Goal: Check status: Check status

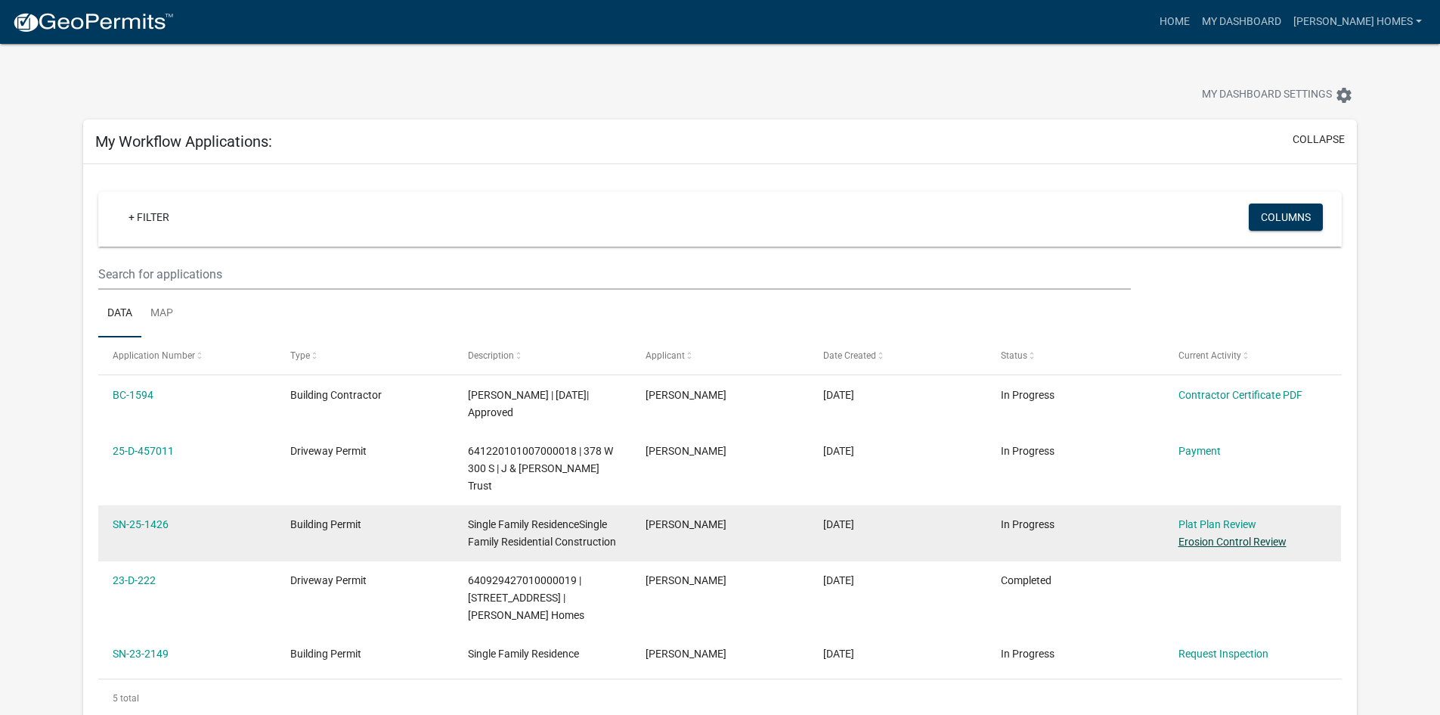
click at [1251, 535] on link "Erosion Control Review" at bounding box center [1233, 541] width 108 height 12
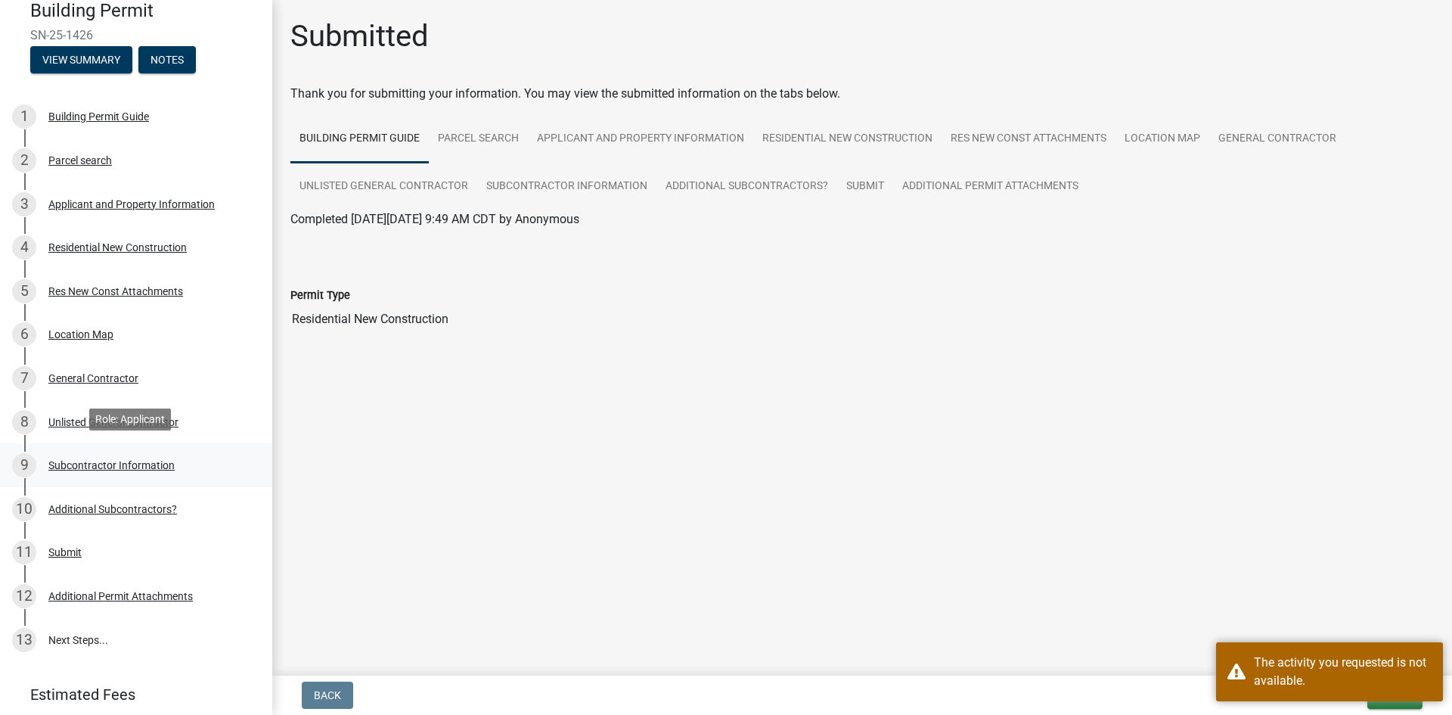
scroll to position [76, 0]
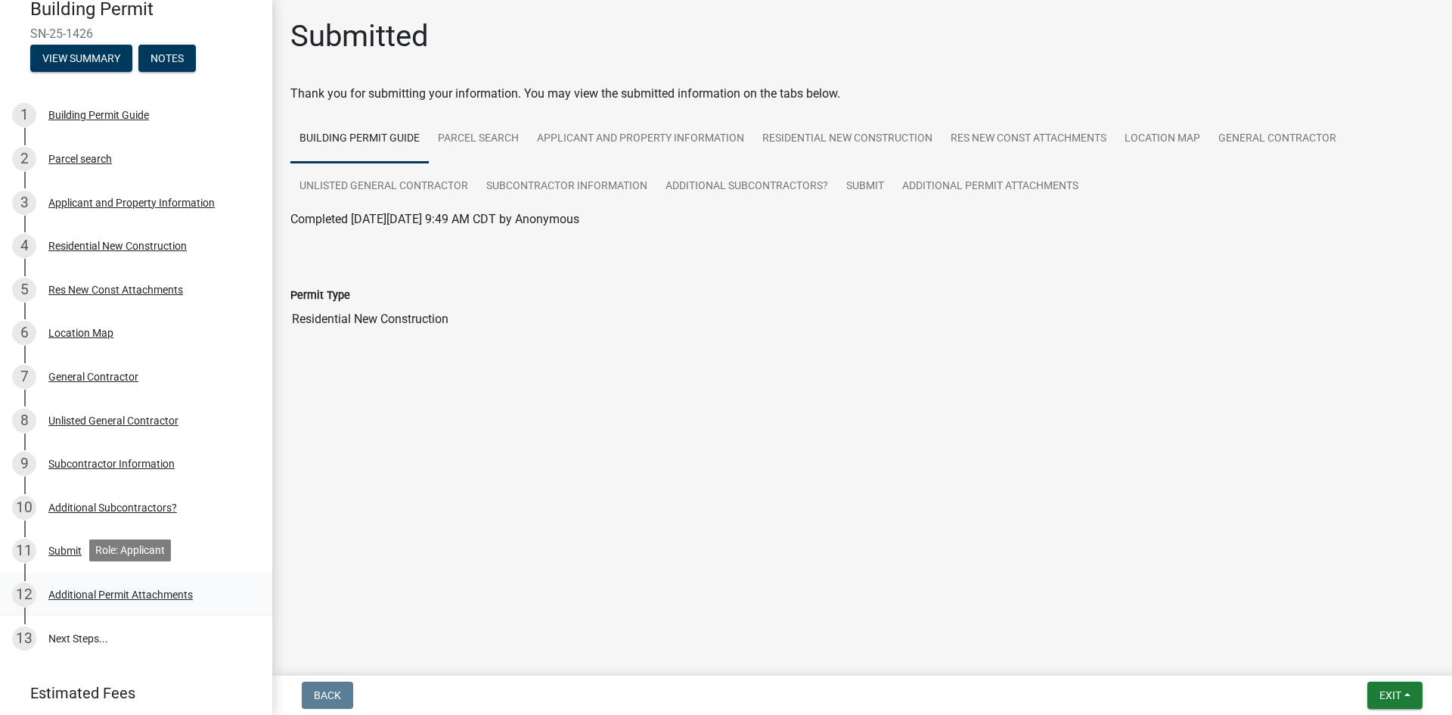
click at [76, 599] on div "12 Additional Permit Attachments" at bounding box center [130, 594] width 236 height 24
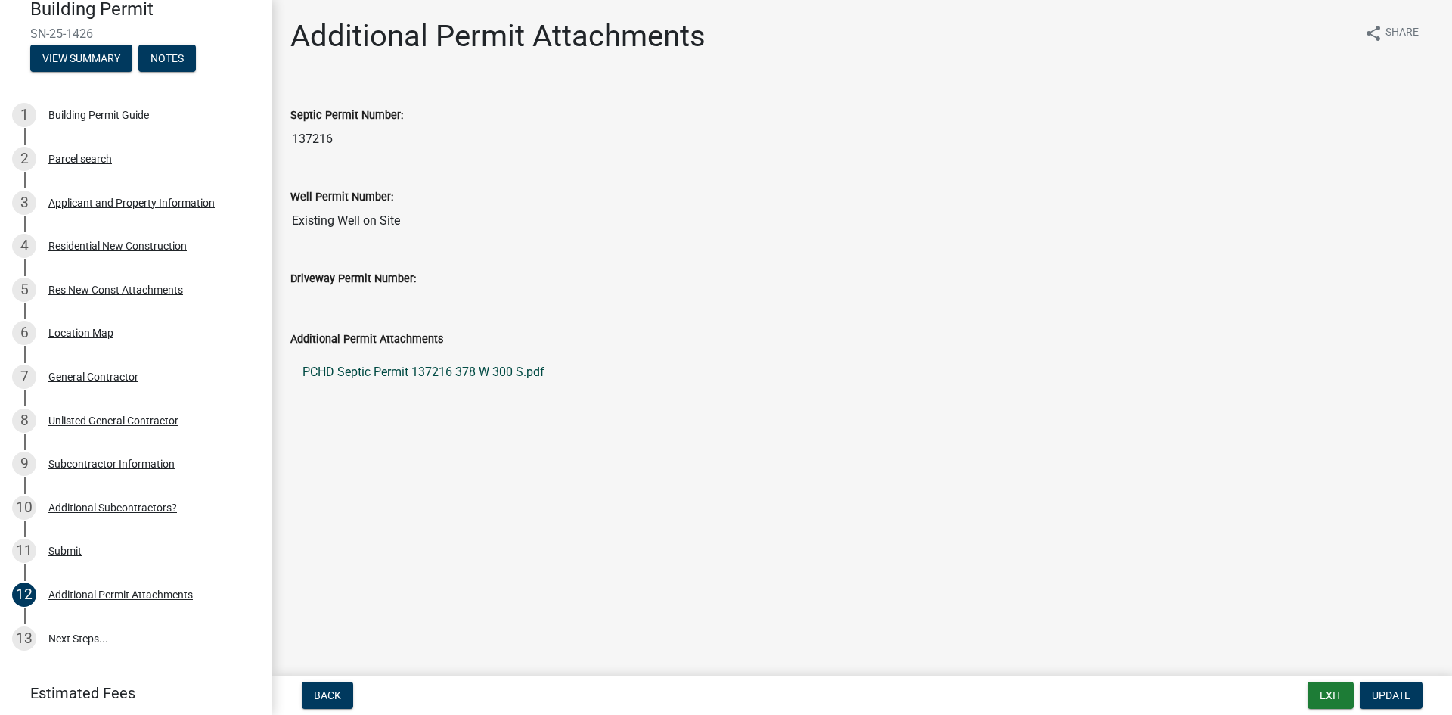
click at [367, 374] on link "PCHD Septic Permit 137216 378 W 300 S.pdf" at bounding box center [861, 372] width 1143 height 36
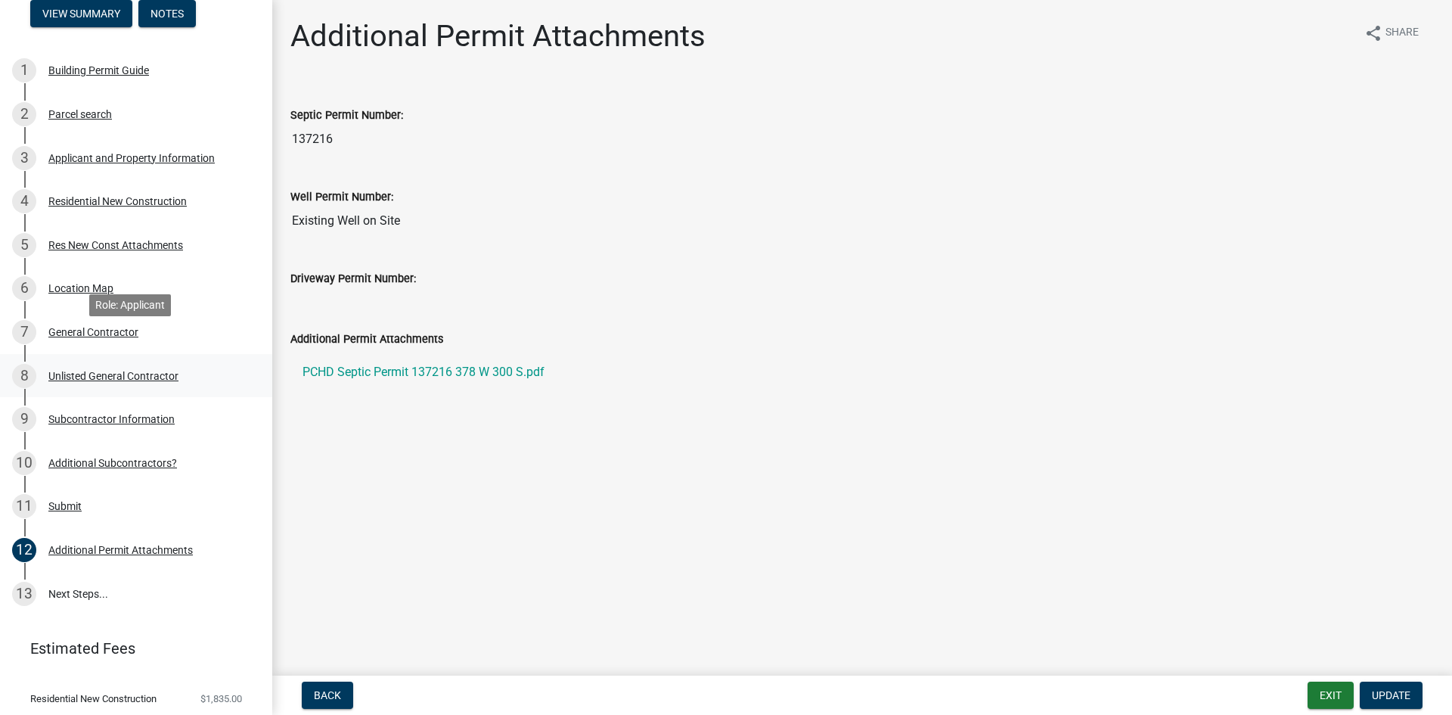
scroll to position [151, 0]
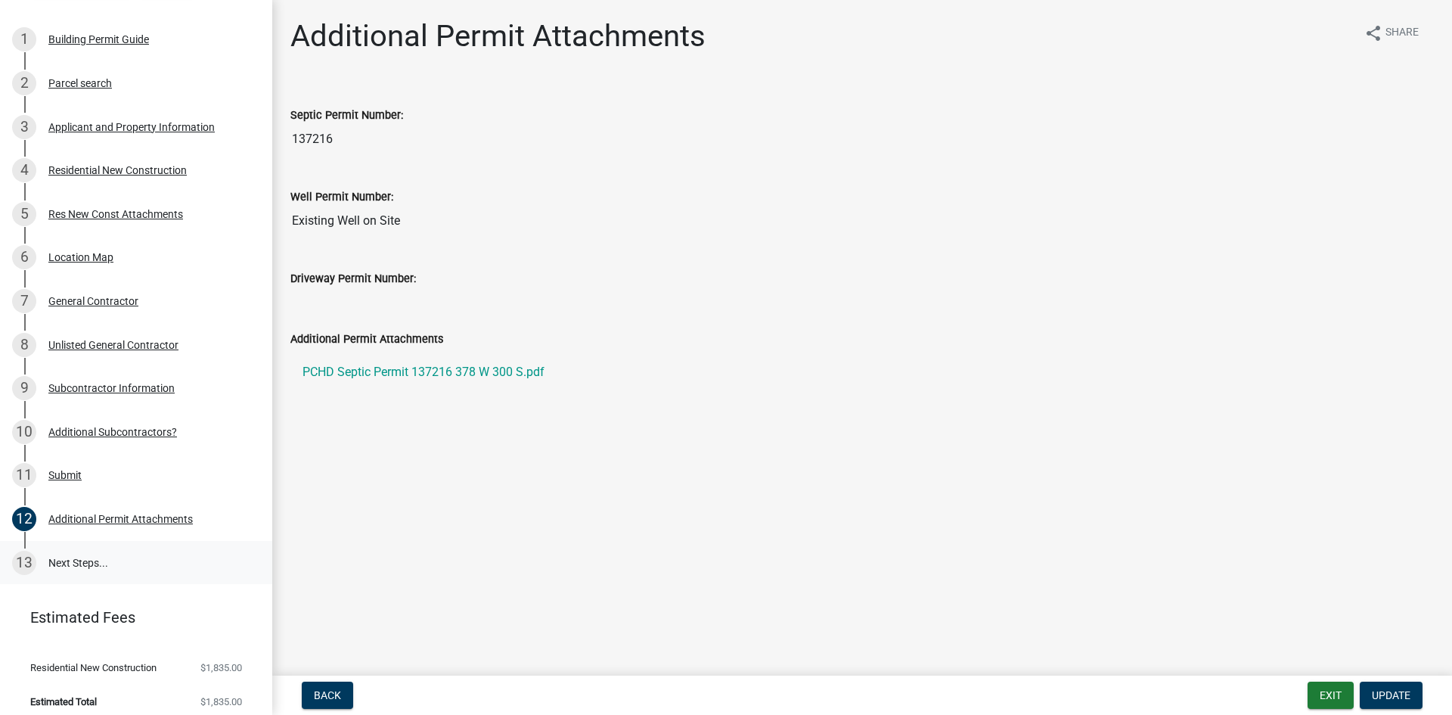
click at [73, 561] on link "13 Next Steps..." at bounding box center [136, 563] width 272 height 44
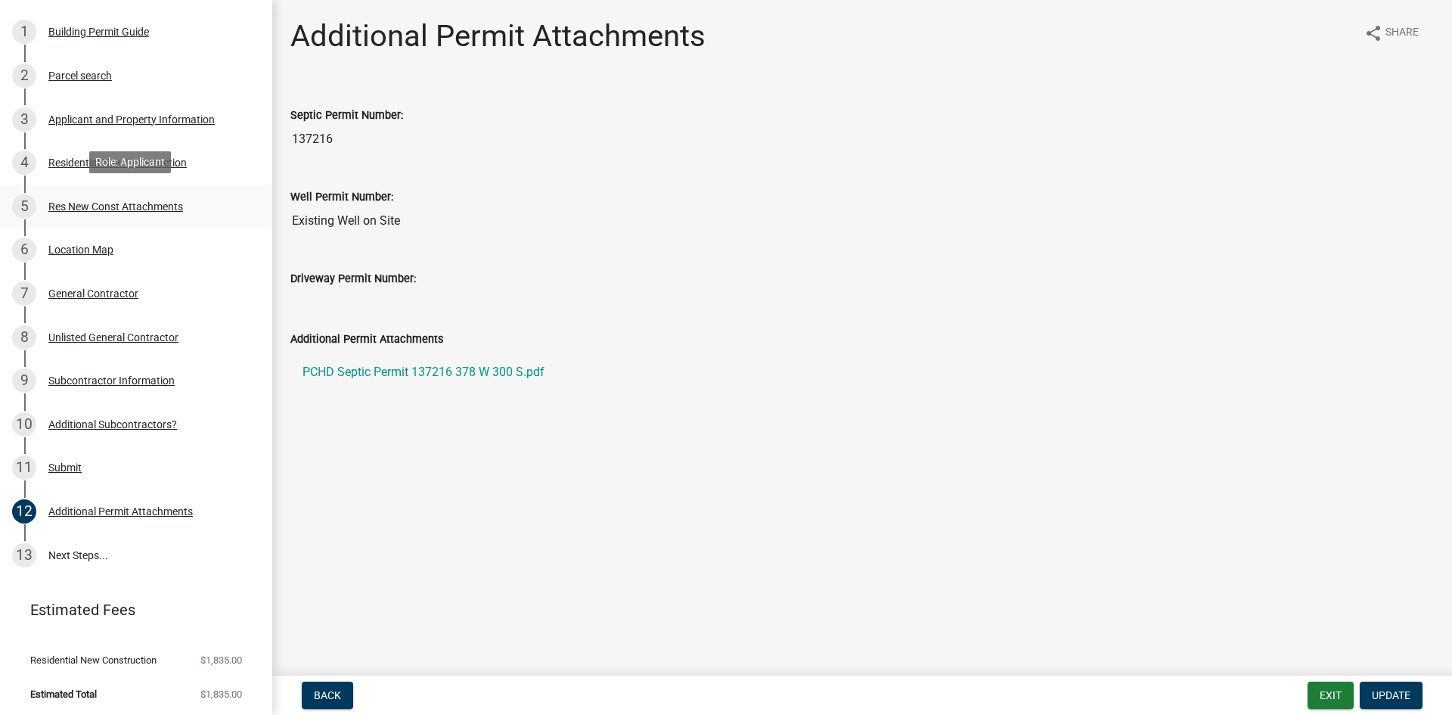
click at [163, 205] on div "Res New Const Attachments" at bounding box center [115, 206] width 135 height 11
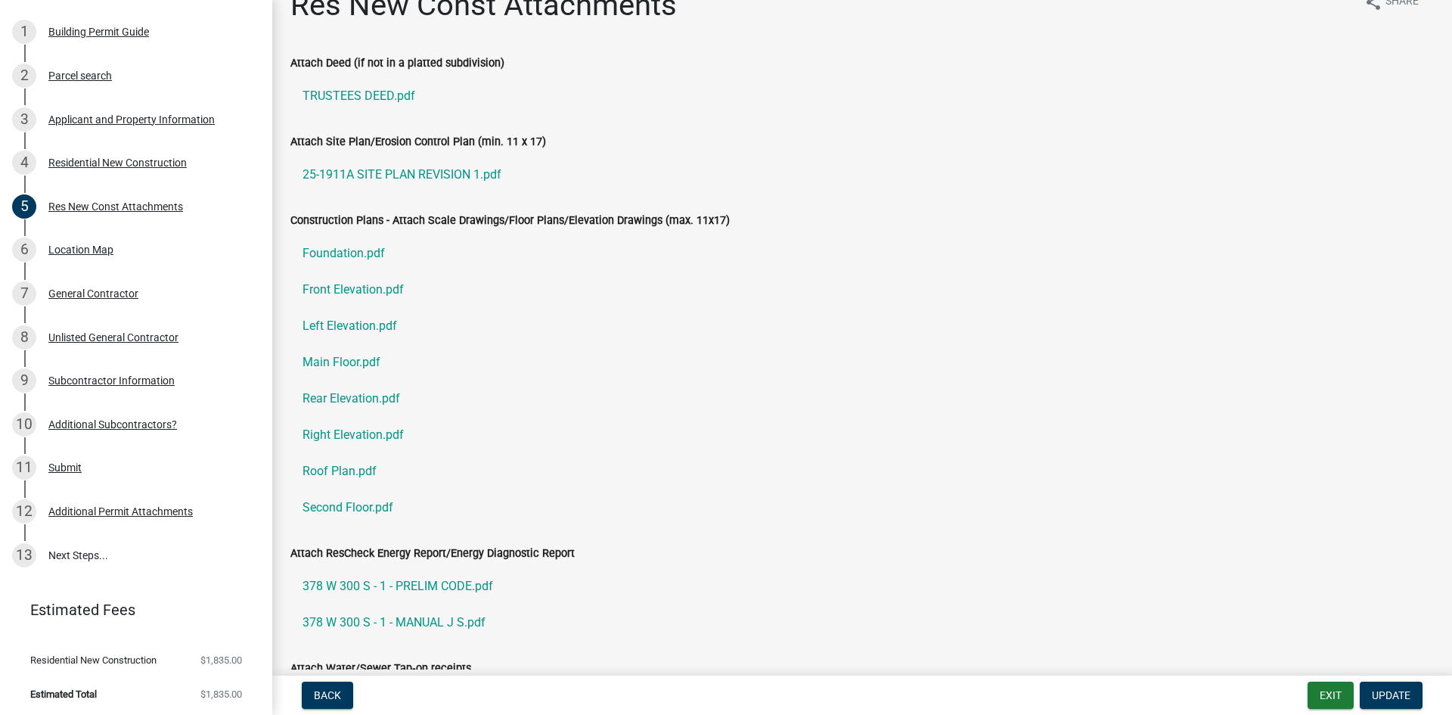
scroll to position [0, 0]
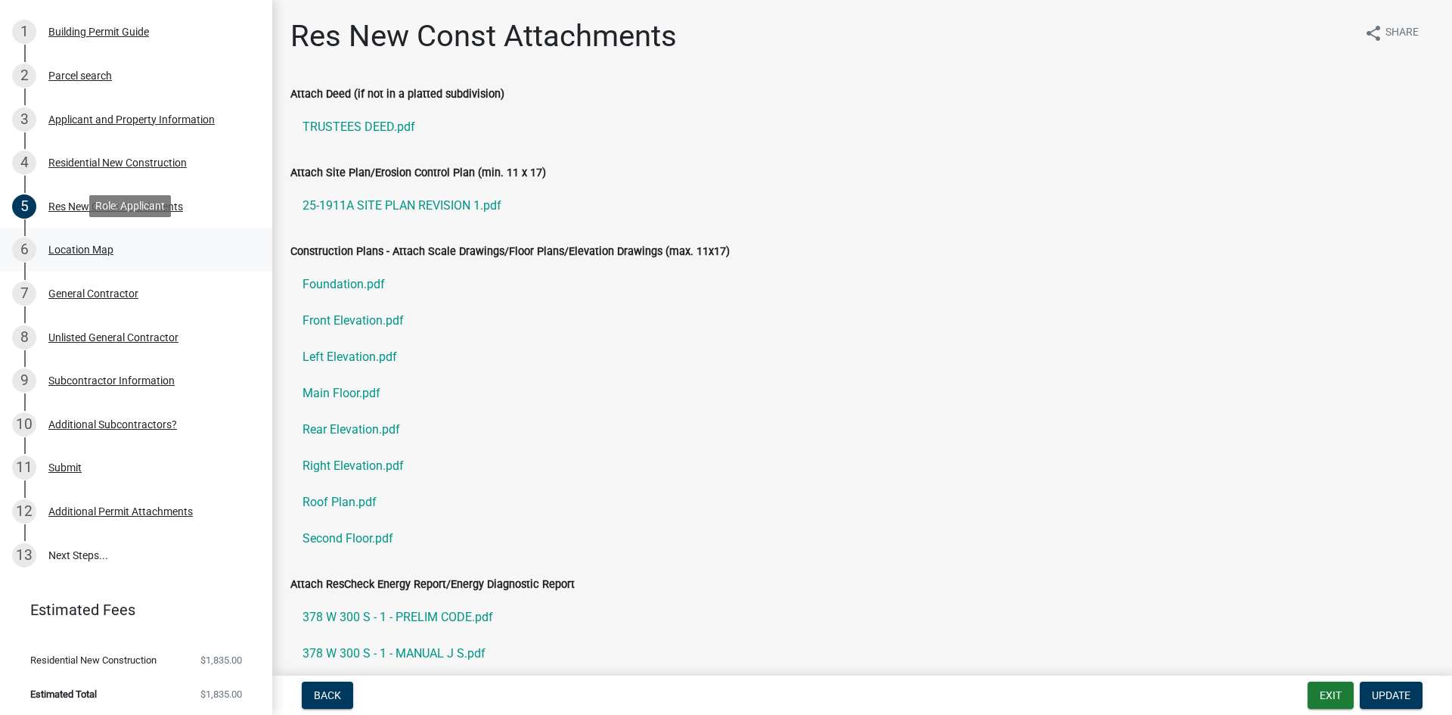
click at [87, 246] on div "Location Map" at bounding box center [80, 249] width 65 height 11
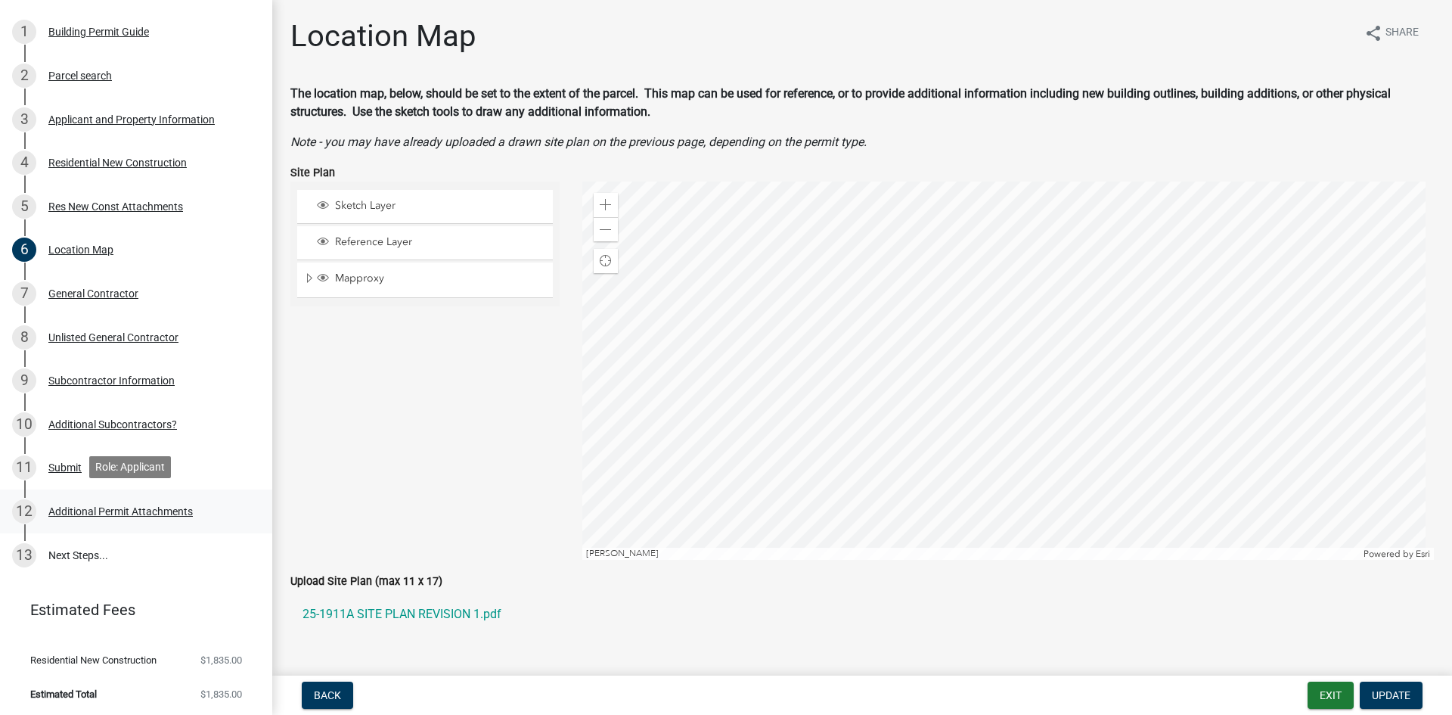
click at [69, 511] on div "Additional Permit Attachments" at bounding box center [120, 511] width 144 height 11
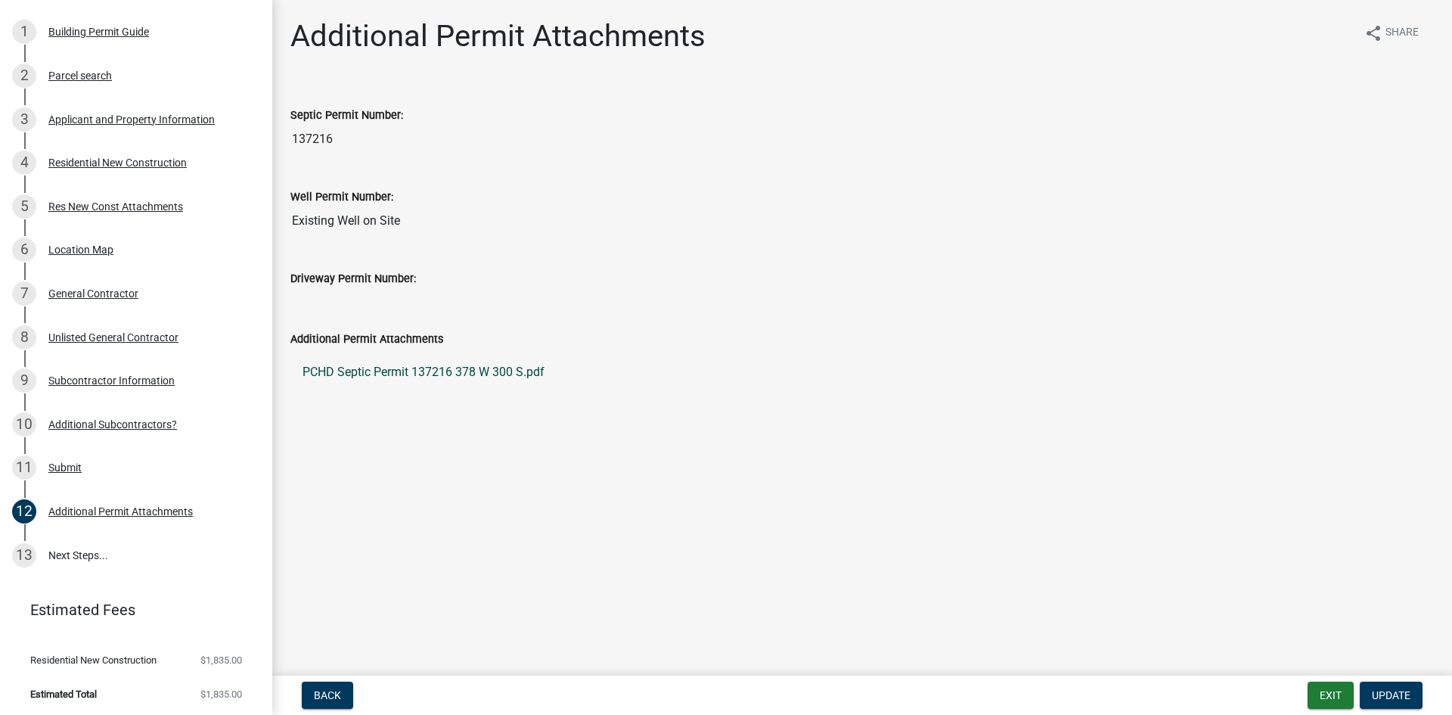
click at [464, 368] on link "PCHD Septic Permit 137216 378 W 300 S.pdf" at bounding box center [861, 372] width 1143 height 36
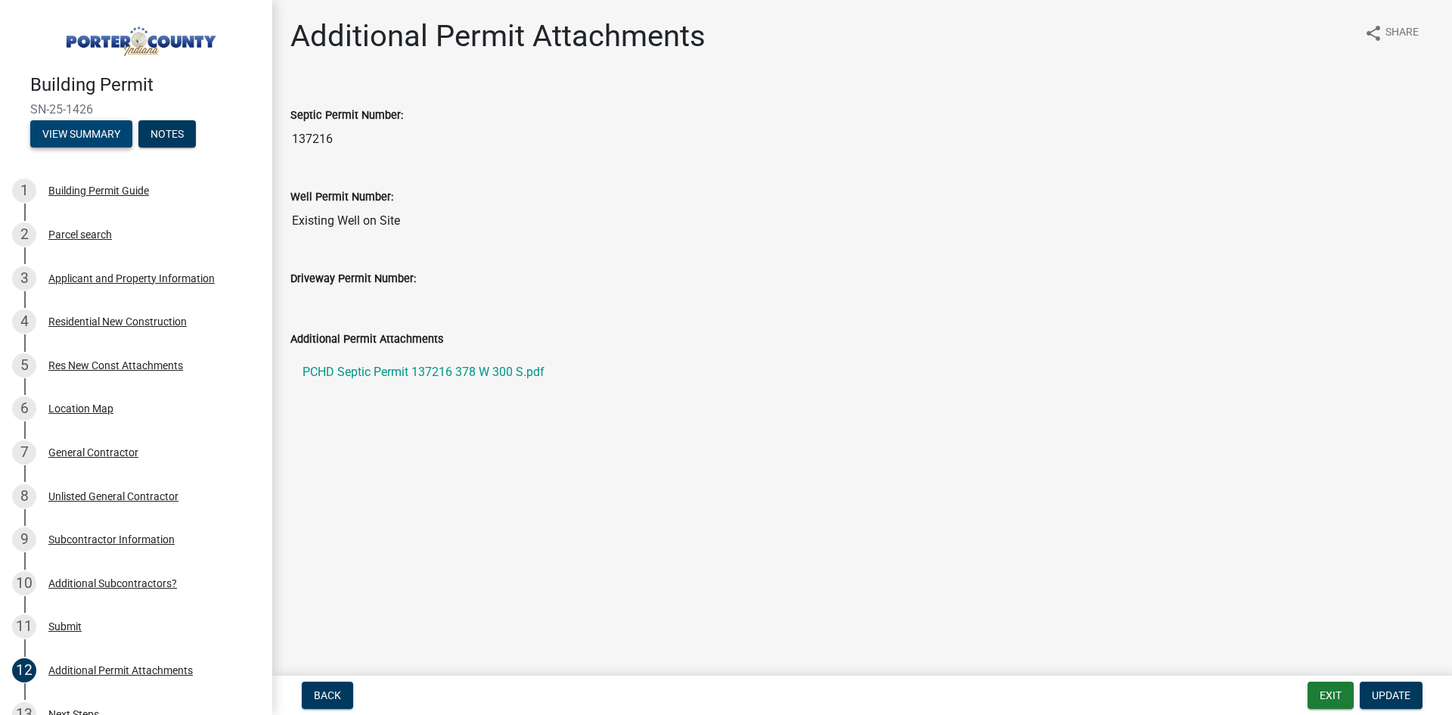
click at [76, 136] on button "View Summary" at bounding box center [81, 133] width 102 height 27
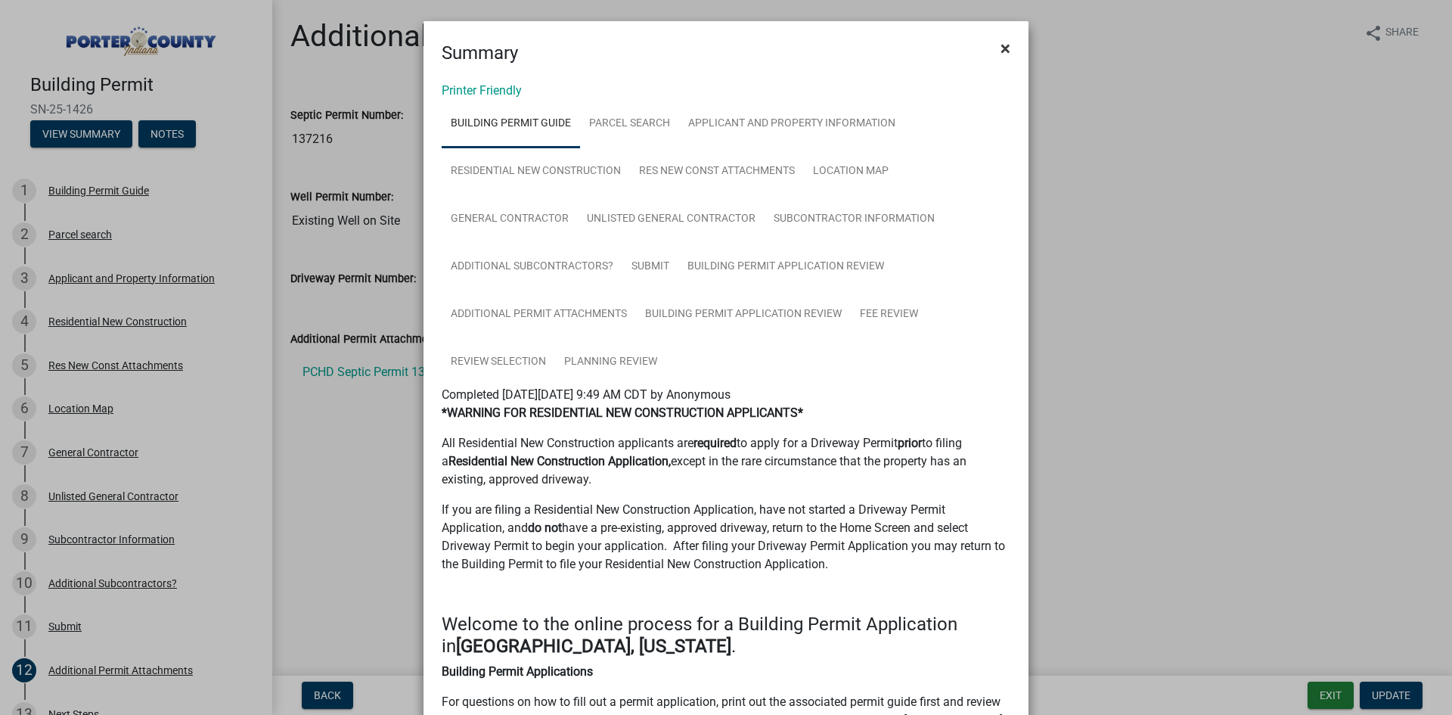
click at [1000, 51] on span "×" at bounding box center [1005, 48] width 10 height 21
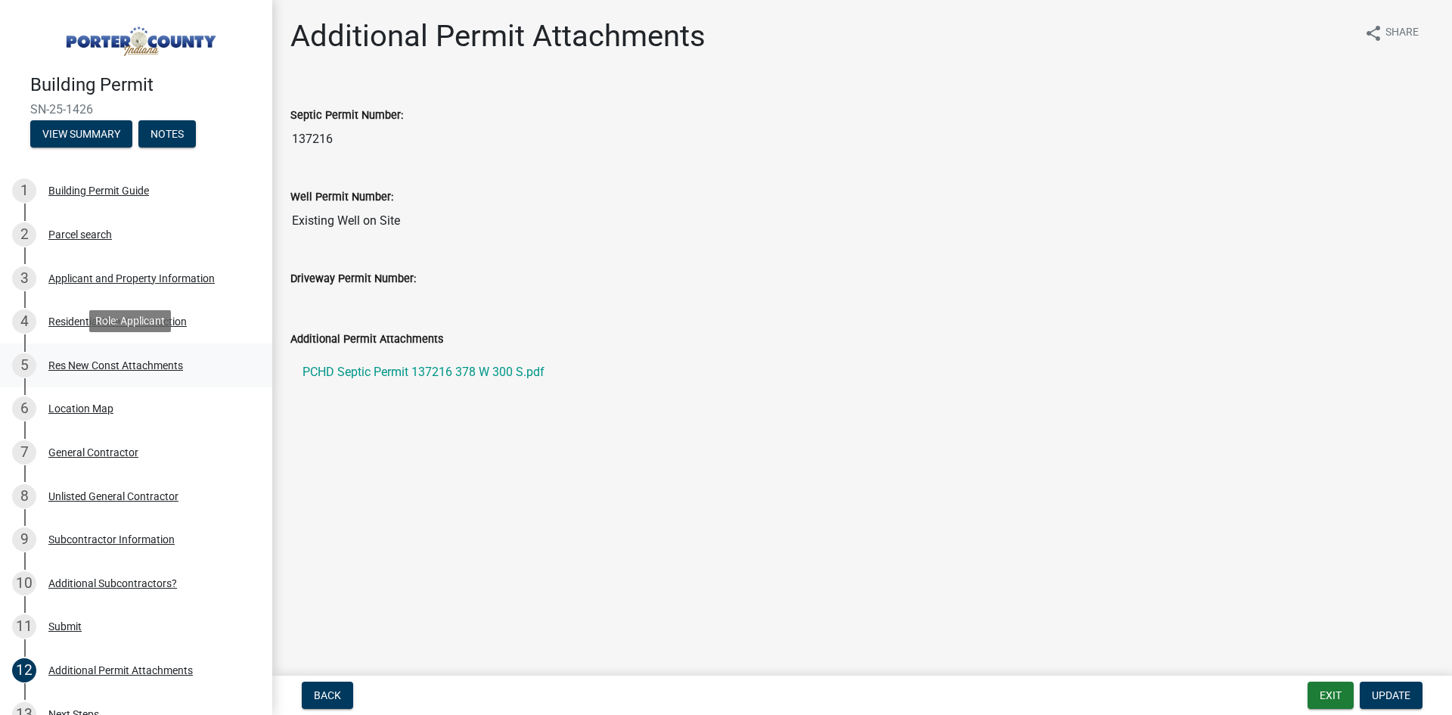
click at [55, 364] on div "Res New Const Attachments" at bounding box center [115, 365] width 135 height 11
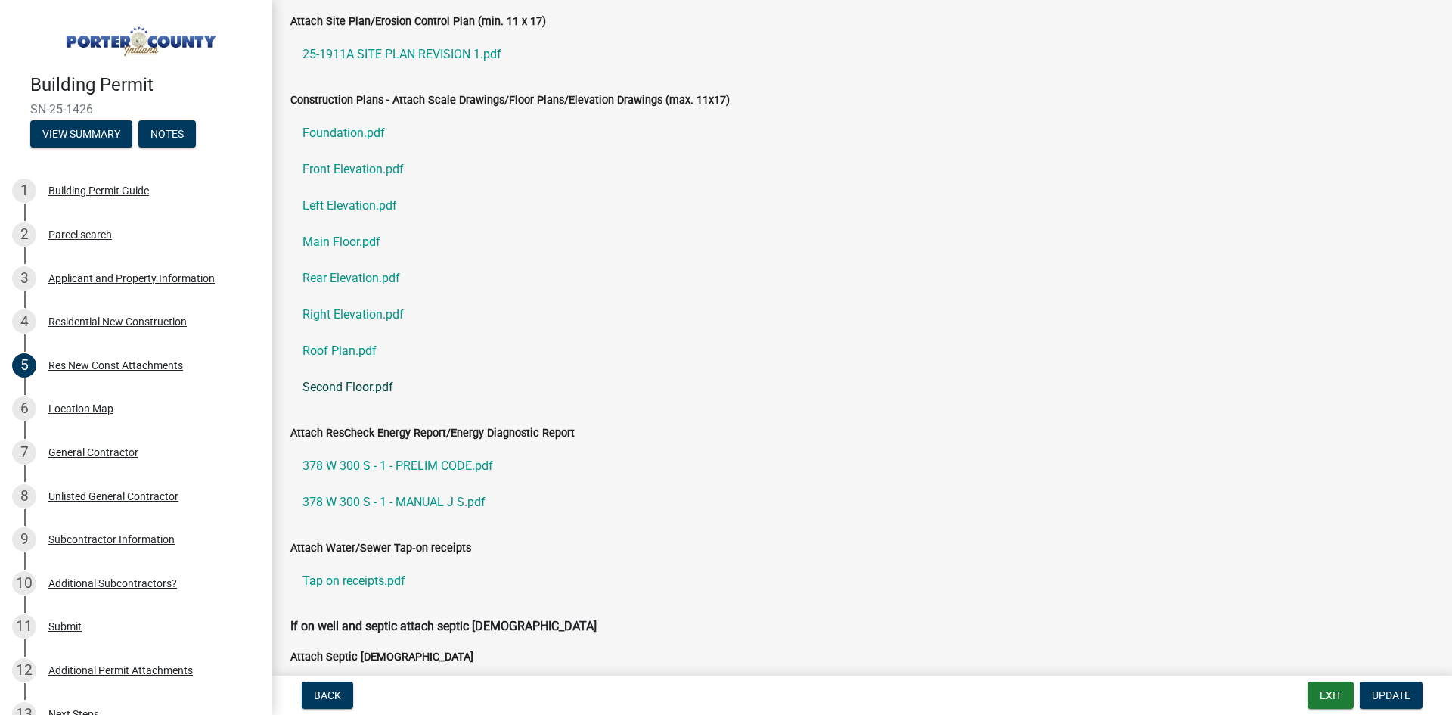
scroll to position [227, 0]
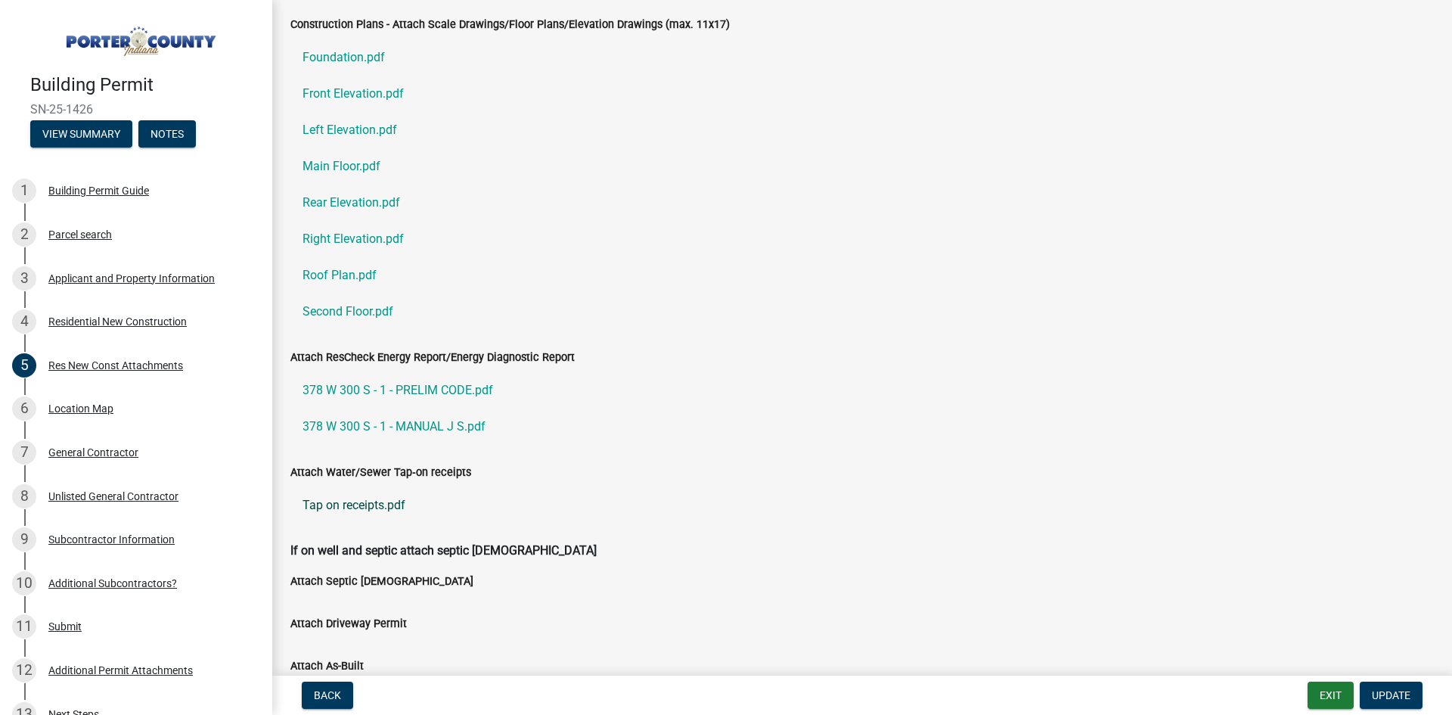
click at [363, 507] on link "Tap on receipts.pdf" at bounding box center [861, 505] width 1143 height 36
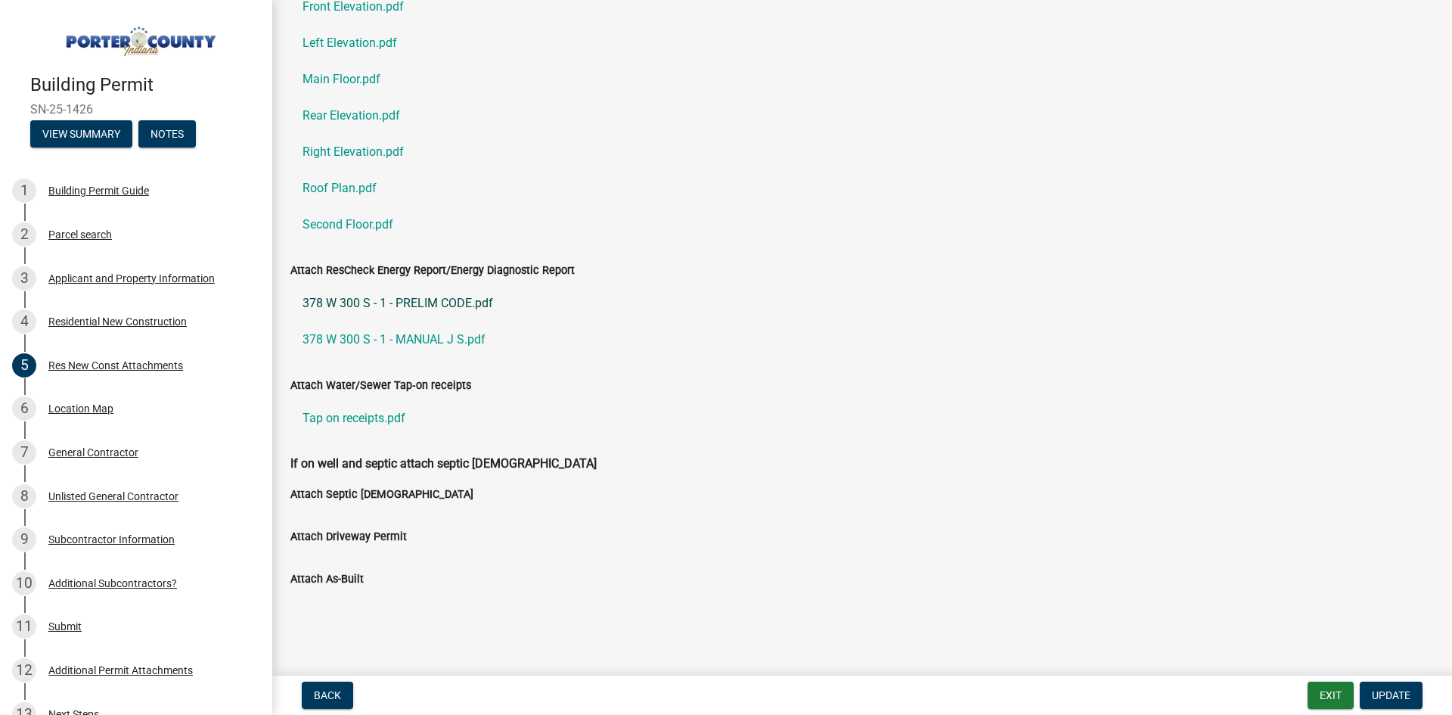
scroll to position [315, 0]
click at [58, 665] on div "Additional Permit Attachments" at bounding box center [120, 670] width 144 height 11
